Goal: Task Accomplishment & Management: Use online tool/utility

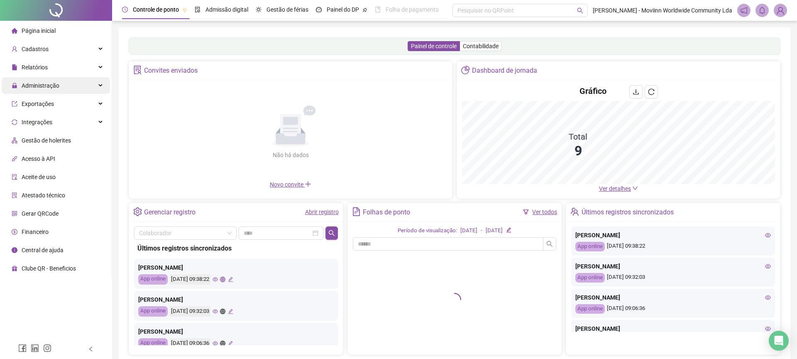
click at [104, 88] on div "Administração" at bounding box center [56, 85] width 108 height 17
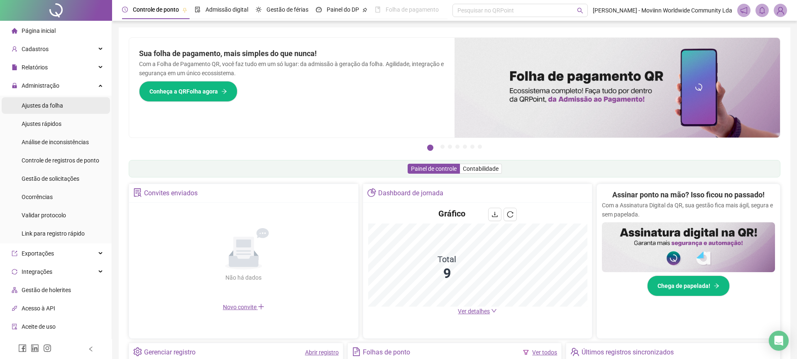
click at [57, 106] on span "Ajustes da folha" at bounding box center [43, 105] width 42 height 7
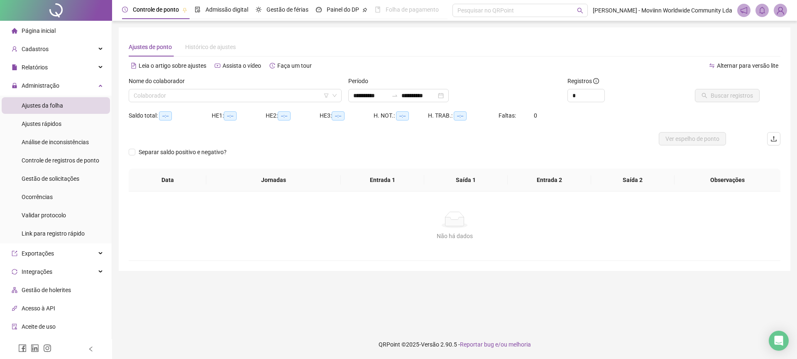
type input "**********"
click at [245, 98] on input "search" at bounding box center [232, 95] width 196 height 12
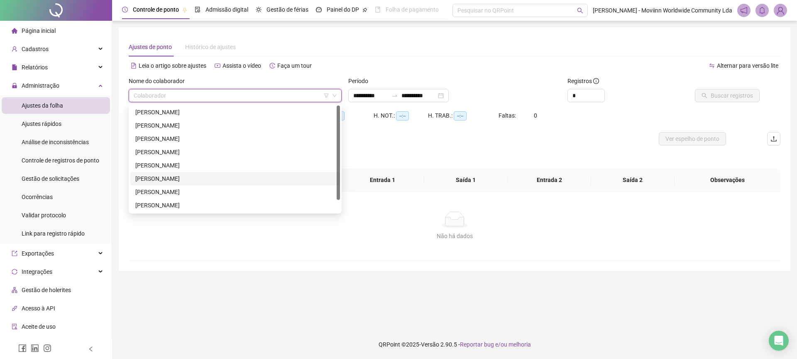
scroll to position [13, 0]
click at [198, 166] on div "[PERSON_NAME]" at bounding box center [235, 165] width 200 height 9
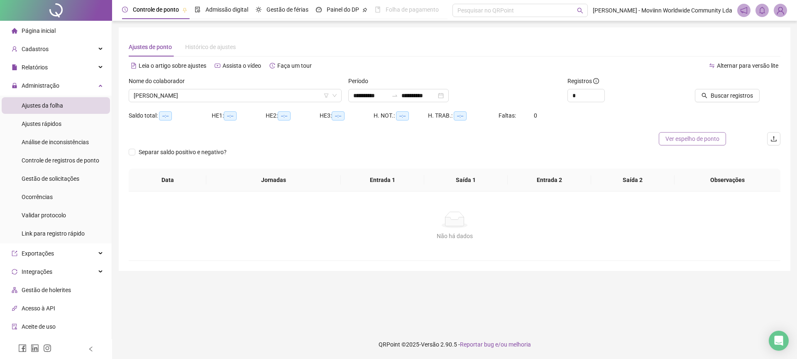
click at [689, 138] on span "Ver espelho de ponto" at bounding box center [692, 138] width 54 height 9
